Goal: Register for event/course

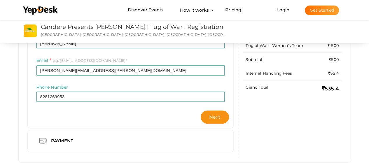
scroll to position [117, 0]
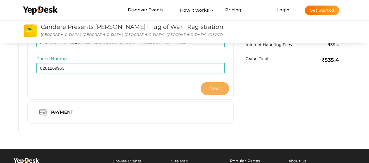
click at [221, 90] on button "Next" at bounding box center [215, 88] width 29 height 13
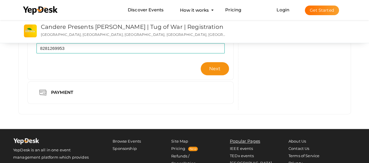
scroll to position [146, 0]
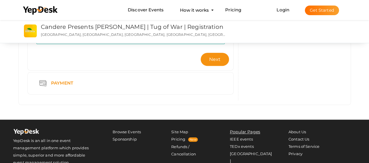
click at [70, 82] on div "Payment" at bounding box center [63, 83] width 33 height 7
click at [53, 83] on div "Payment" at bounding box center [63, 83] width 33 height 7
click at [58, 82] on div "Payment" at bounding box center [63, 83] width 33 height 7
click at [210, 59] on span "Next" at bounding box center [215, 60] width 12 height 6
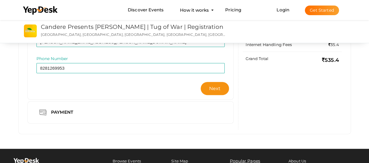
scroll to position [117, 0]
click at [68, 112] on div "Payment" at bounding box center [63, 112] width 33 height 7
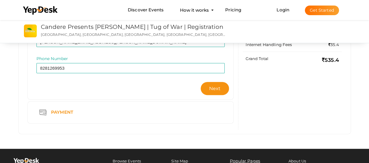
click at [68, 112] on div "Payment" at bounding box center [63, 112] width 33 height 7
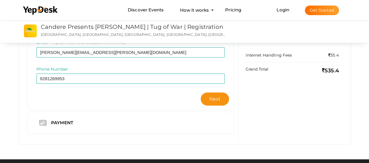
scroll to position [146, 0]
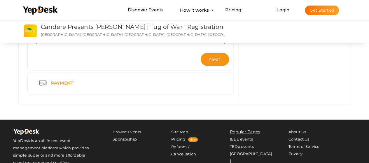
click at [42, 82] on img at bounding box center [42, 83] width 7 height 7
click at [67, 82] on div "Payment" at bounding box center [63, 83] width 33 height 7
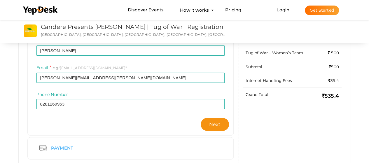
scroll to position [117, 0]
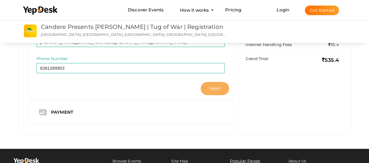
click at [224, 82] on button "Next" at bounding box center [215, 88] width 29 height 13
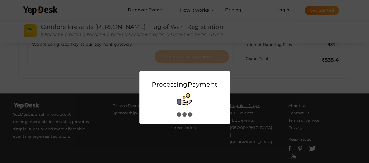
scroll to position [0, 0]
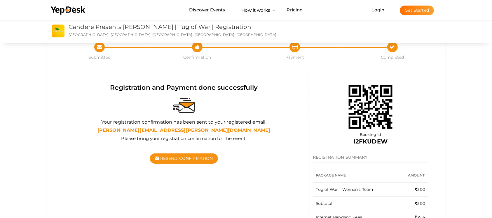
scroll to position [39, 0]
